Goal: Share content: Share content

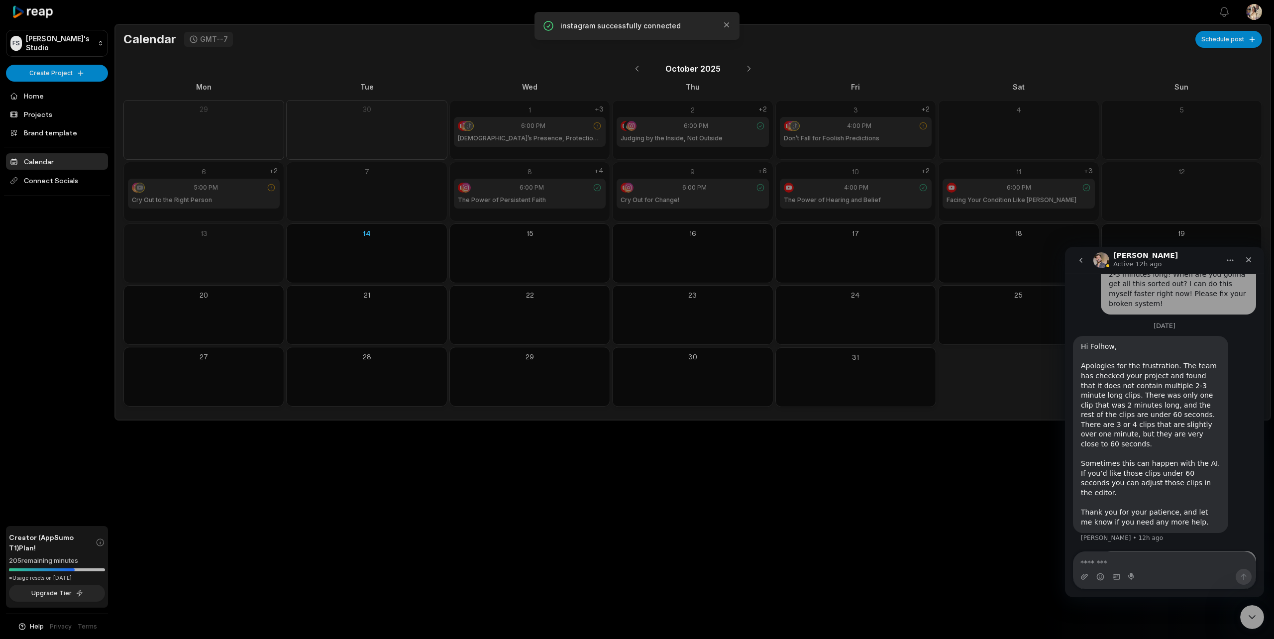
scroll to position [1566, 0]
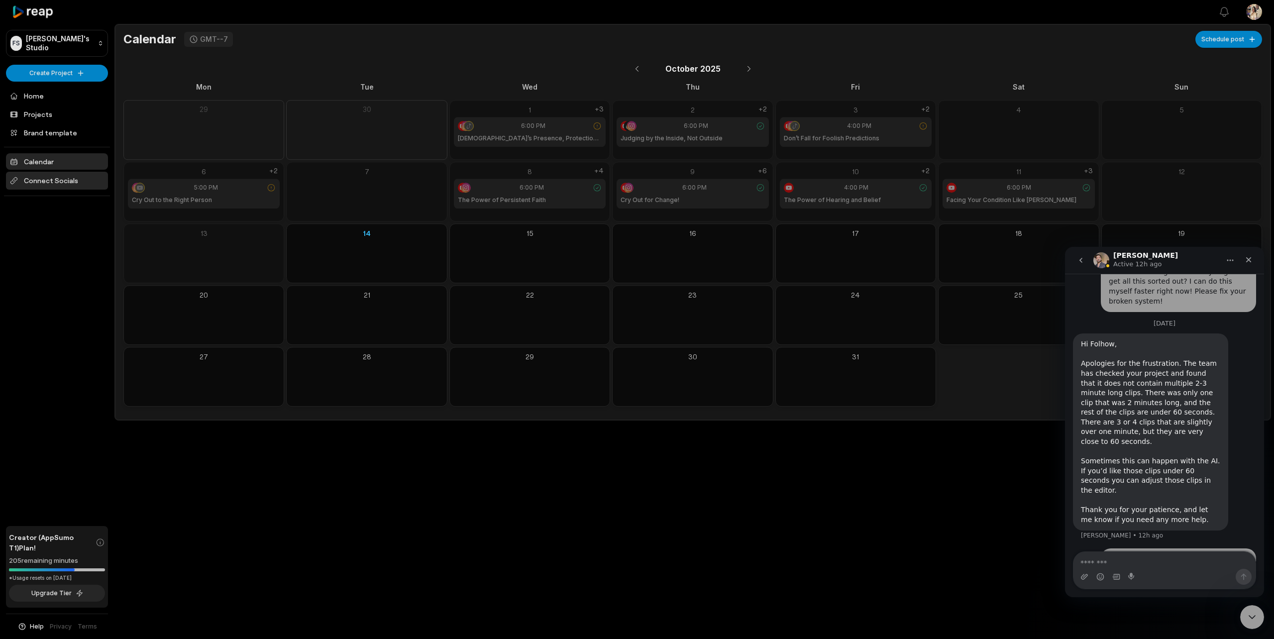
click at [45, 177] on span "Connect Socials" at bounding box center [57, 181] width 102 height 18
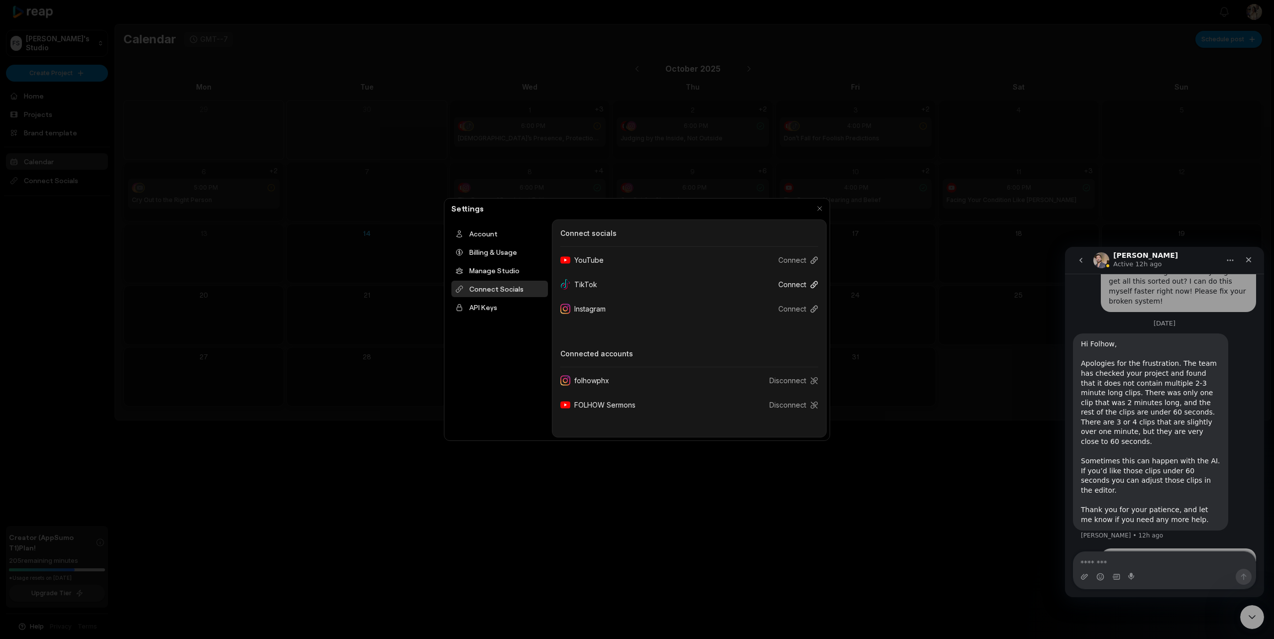
click at [781, 285] on button "Connect" at bounding box center [795, 284] width 48 height 18
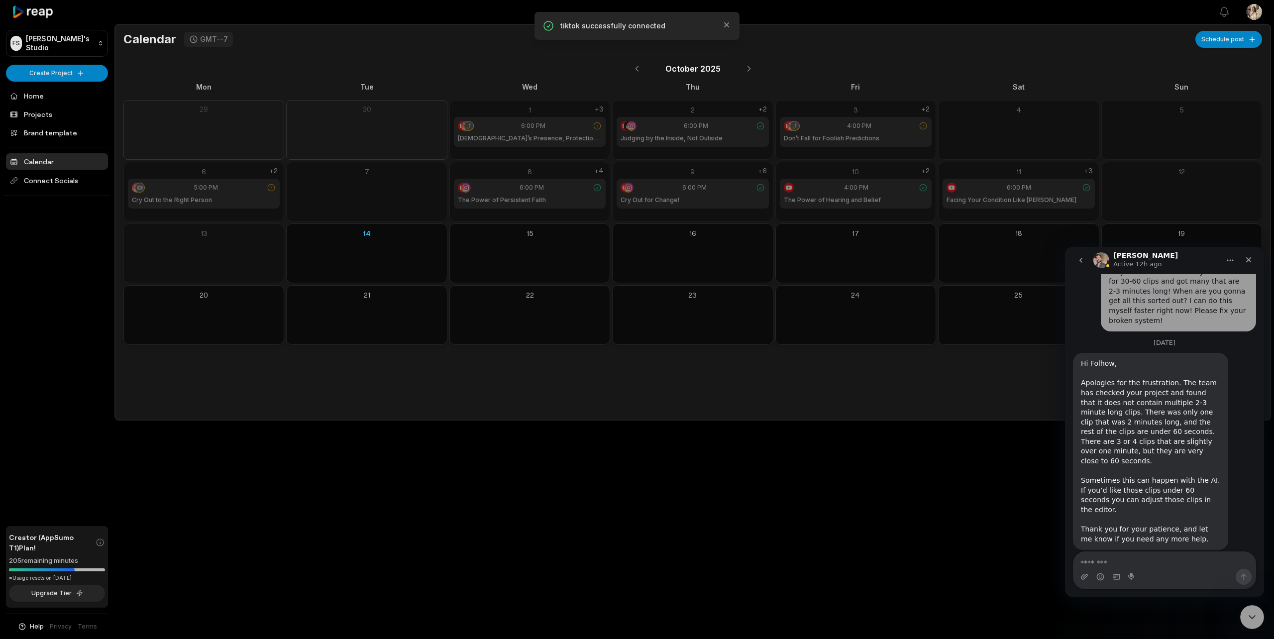
scroll to position [1566, 0]
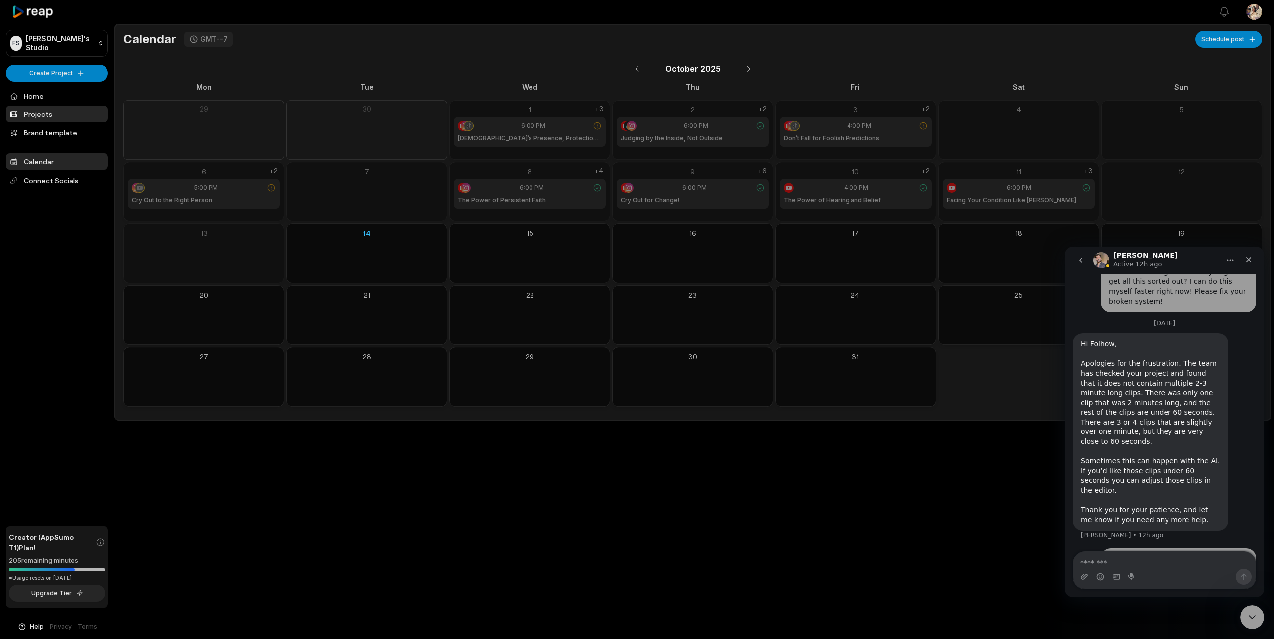
click at [40, 114] on link "Projects" at bounding box center [57, 114] width 102 height 16
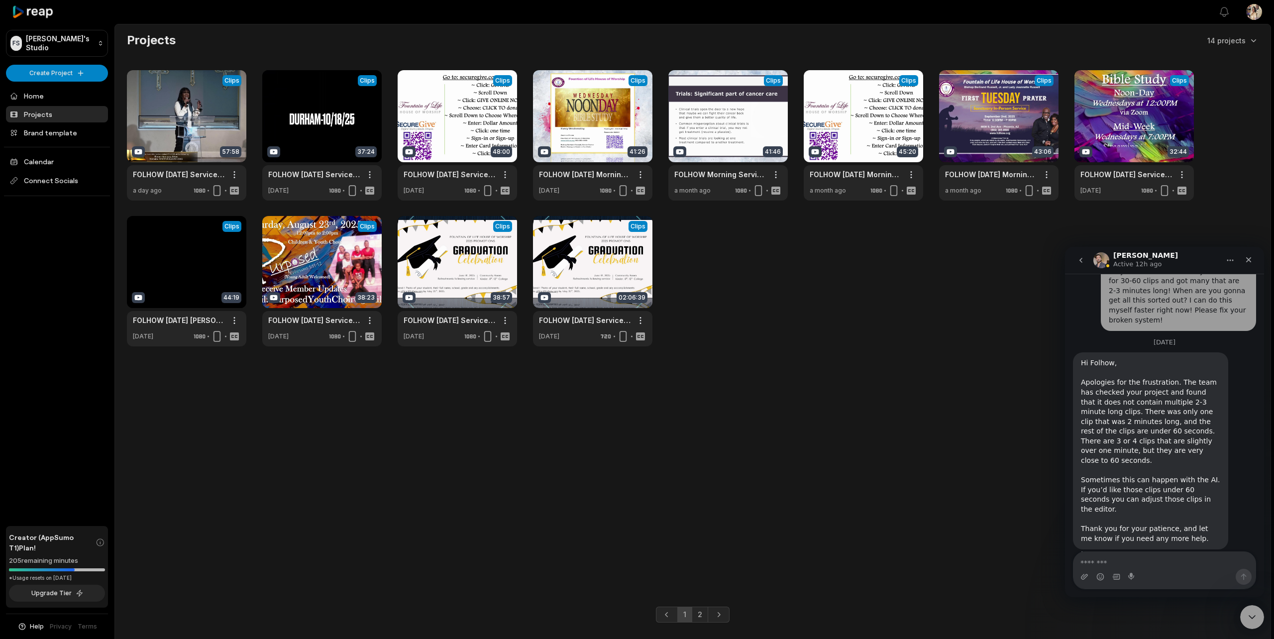
scroll to position [1566, 0]
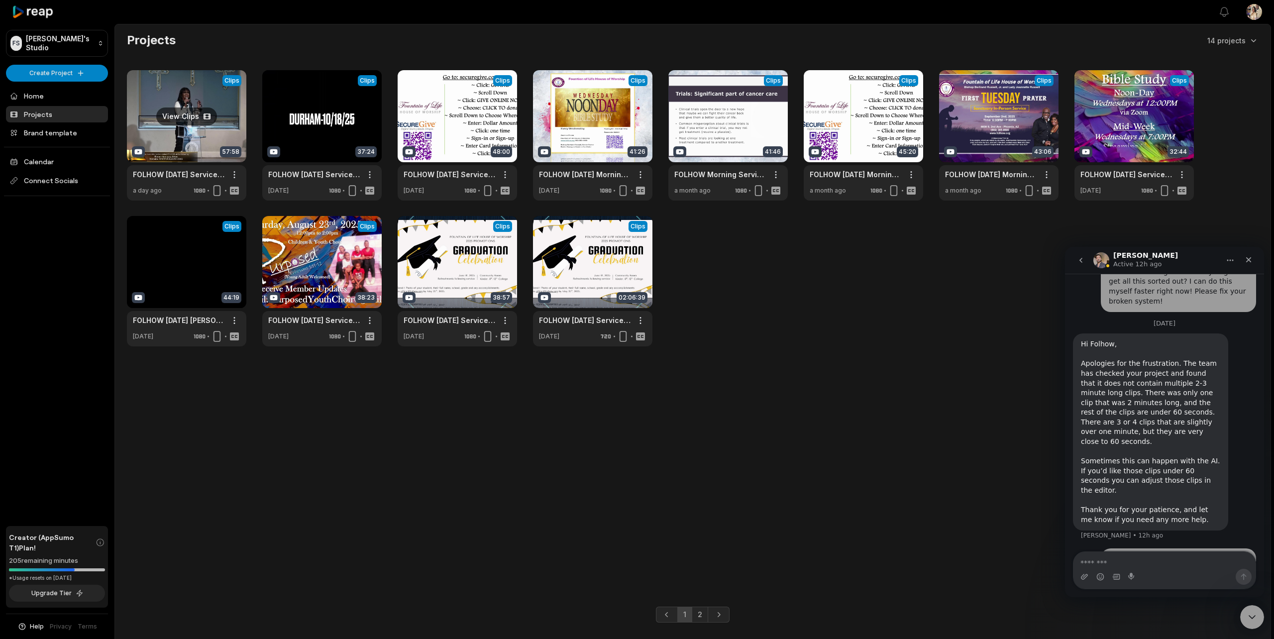
click at [166, 132] on link at bounding box center [186, 135] width 119 height 130
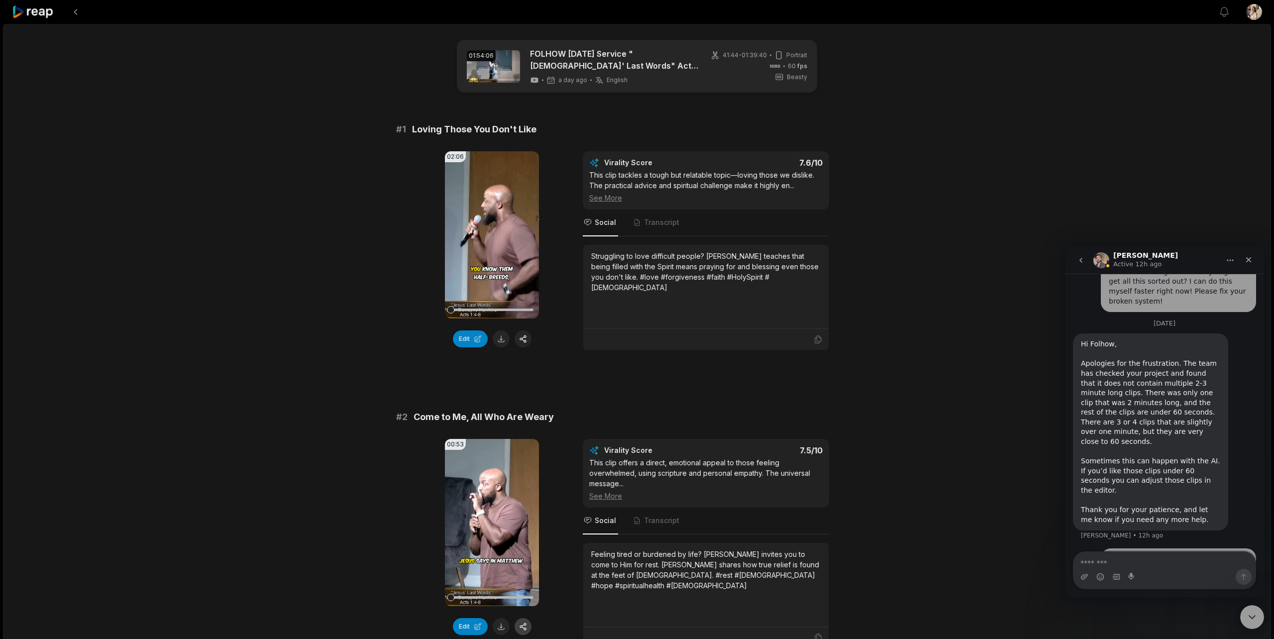
scroll to position [165, 0]
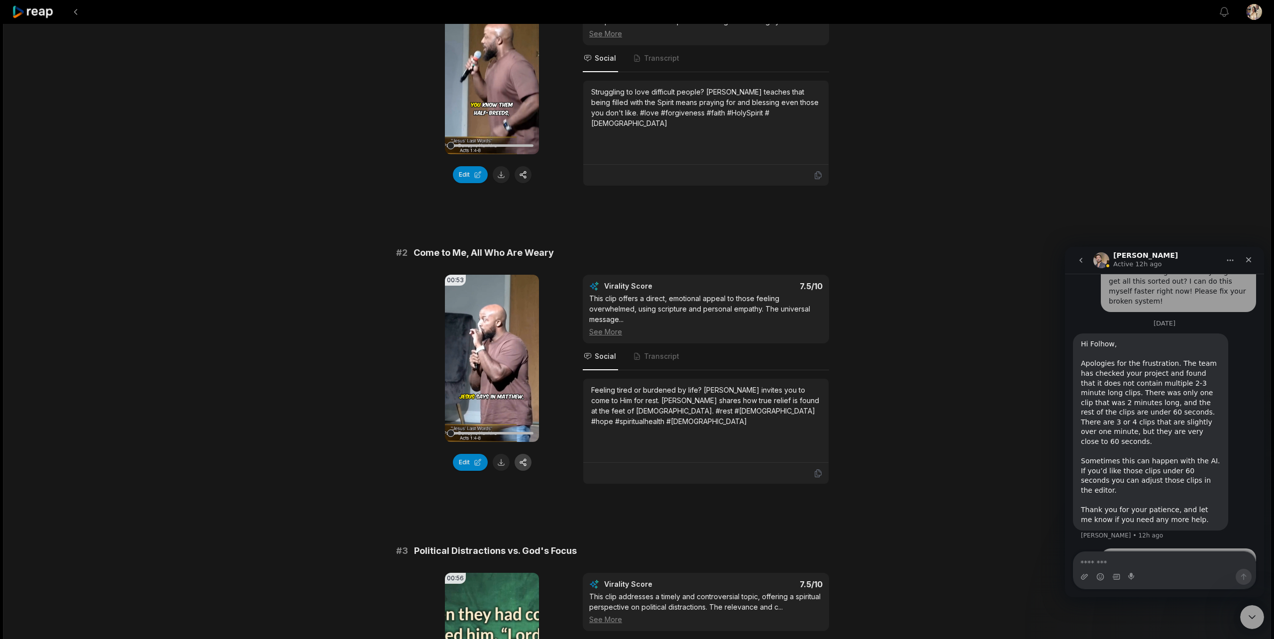
click at [525, 464] on button "button" at bounding box center [523, 462] width 17 height 17
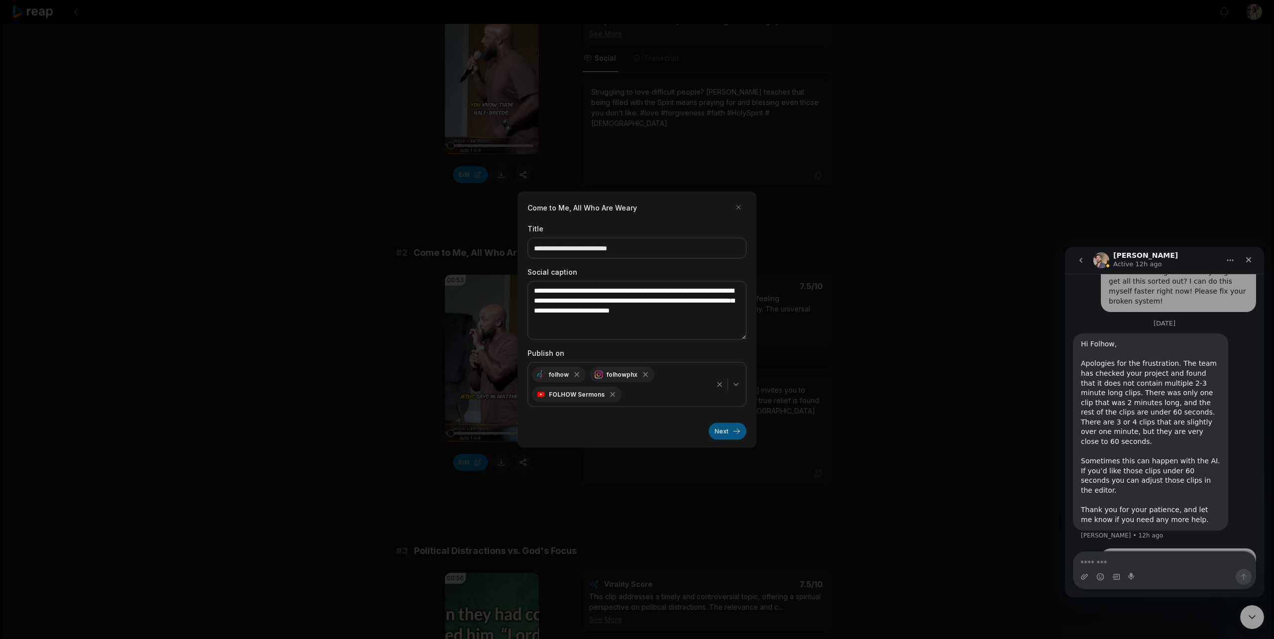
click at [721, 432] on button "Next" at bounding box center [728, 431] width 38 height 17
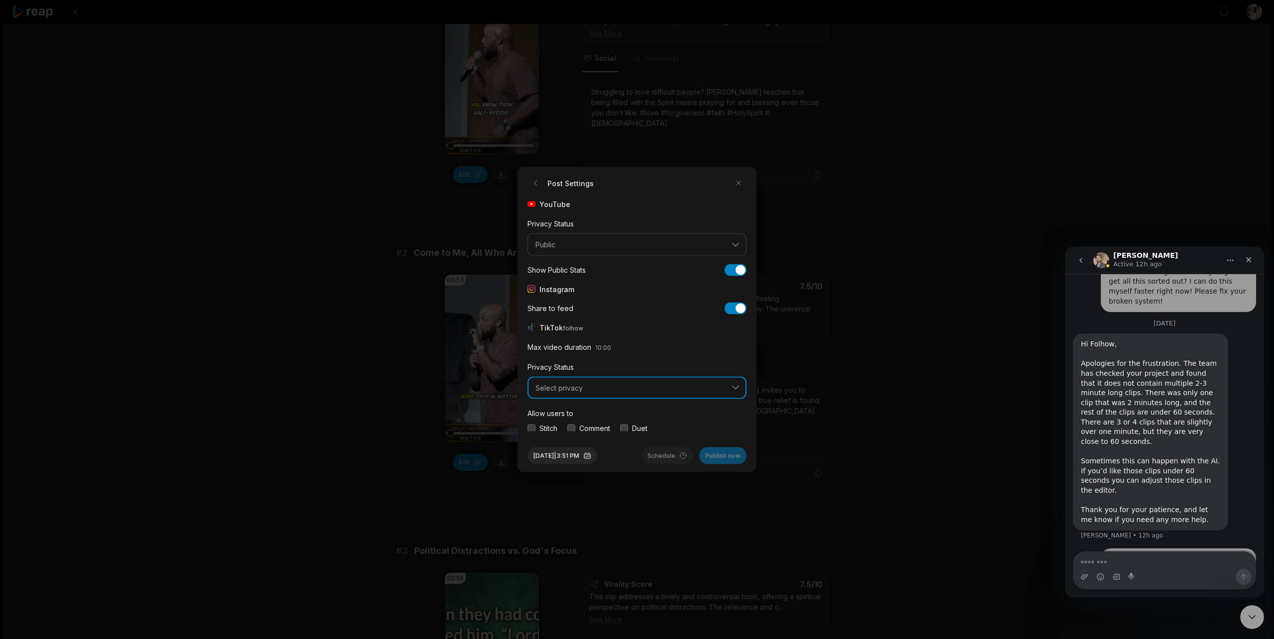
click at [680, 387] on span "Select privacy" at bounding box center [630, 387] width 189 height 9
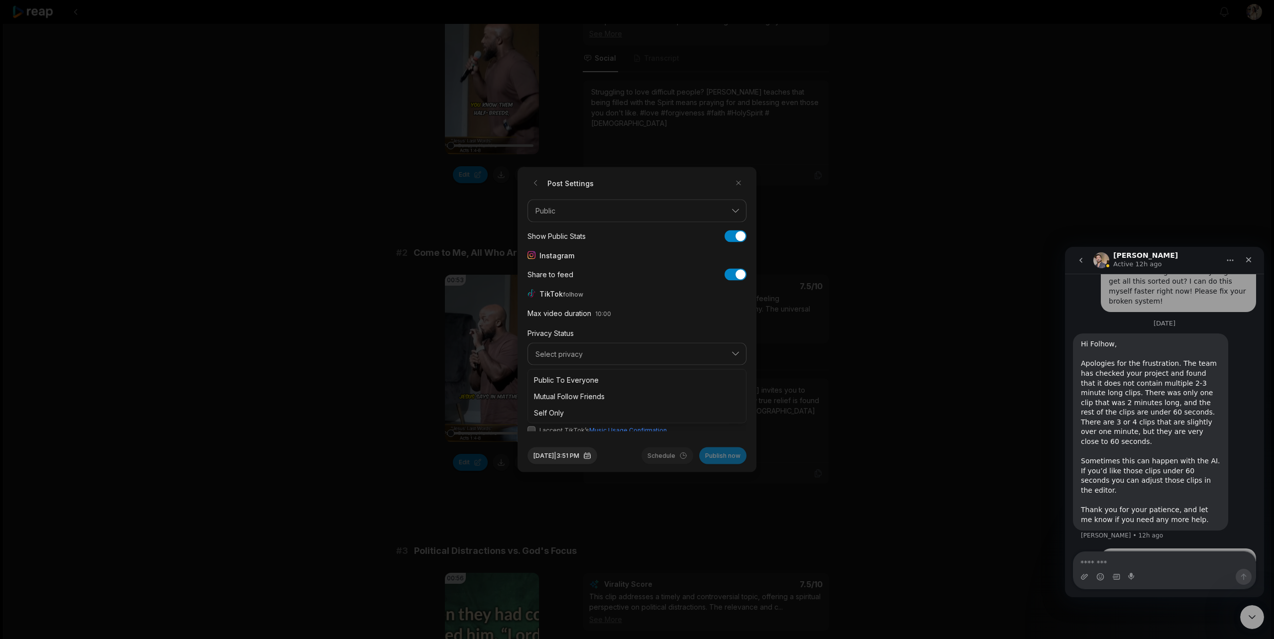
scroll to position [36, 0]
click at [610, 382] on div "Public To Everyone" at bounding box center [637, 377] width 214 height 16
click at [532, 393] on button "button" at bounding box center [532, 392] width 8 height 8
click at [572, 390] on button "button" at bounding box center [571, 392] width 8 height 8
drag, startPoint x: 625, startPoint y: 391, endPoint x: 586, endPoint y: 401, distance: 40.1
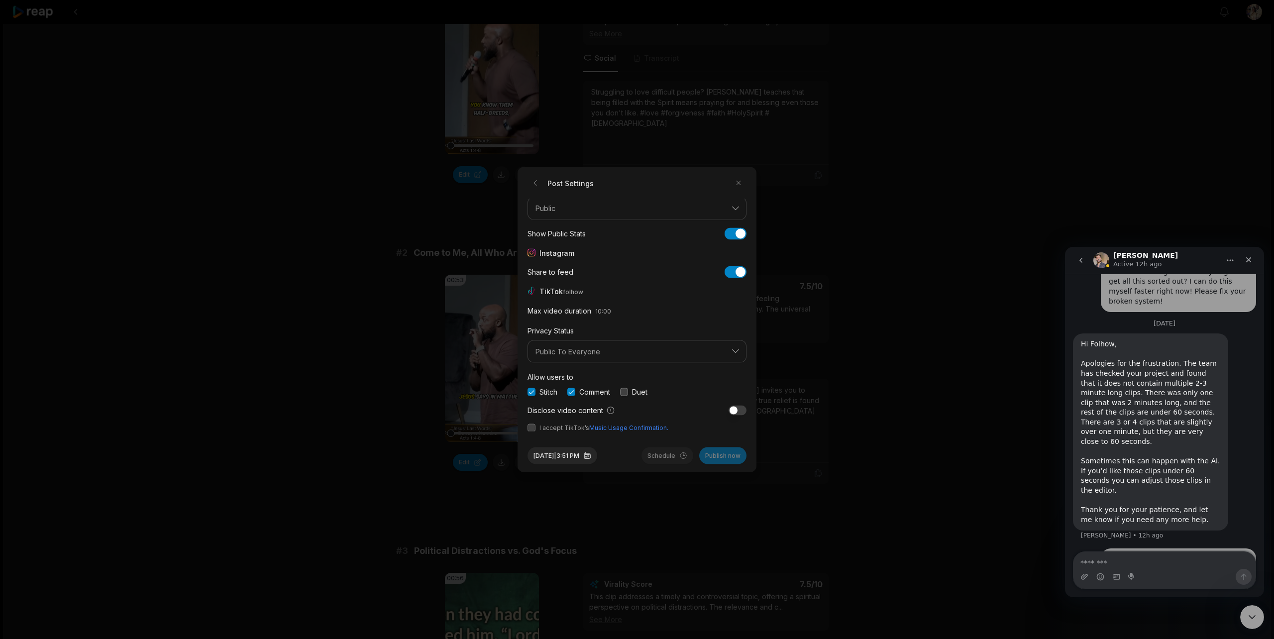
click at [622, 392] on button "button" at bounding box center [624, 392] width 8 height 8
click at [533, 428] on button "button" at bounding box center [532, 428] width 8 height 8
click at [721, 458] on button "Publish now" at bounding box center [722, 455] width 47 height 17
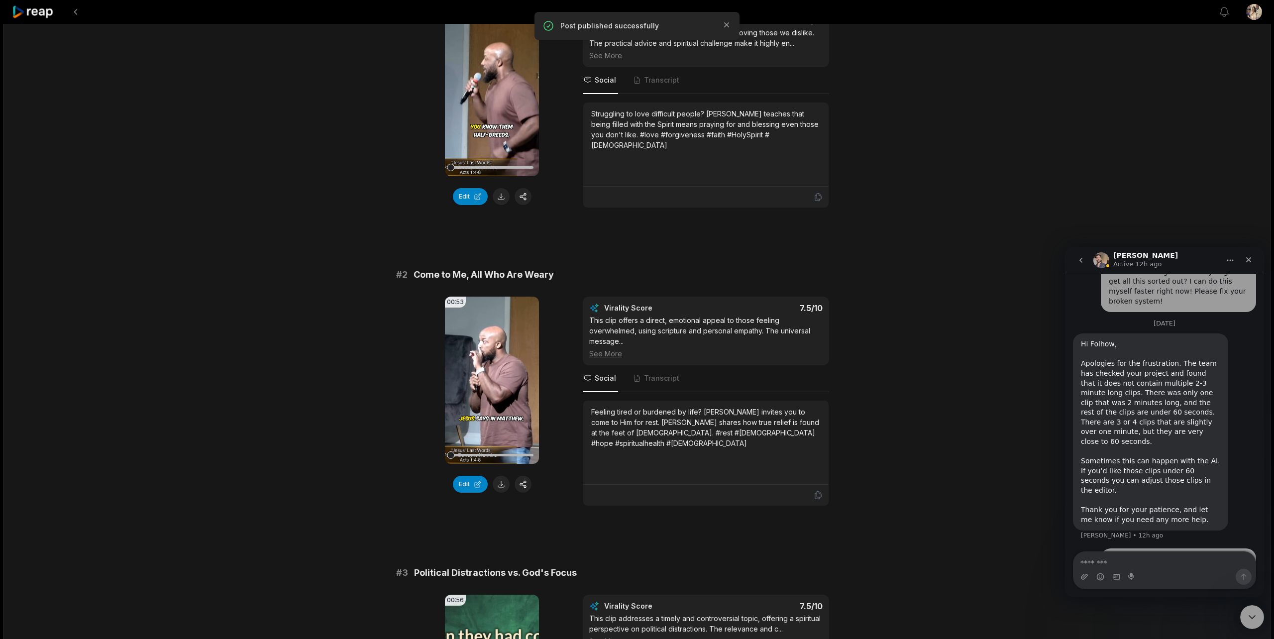
scroll to position [140, 0]
